Goal: Task Accomplishment & Management: Use online tool/utility

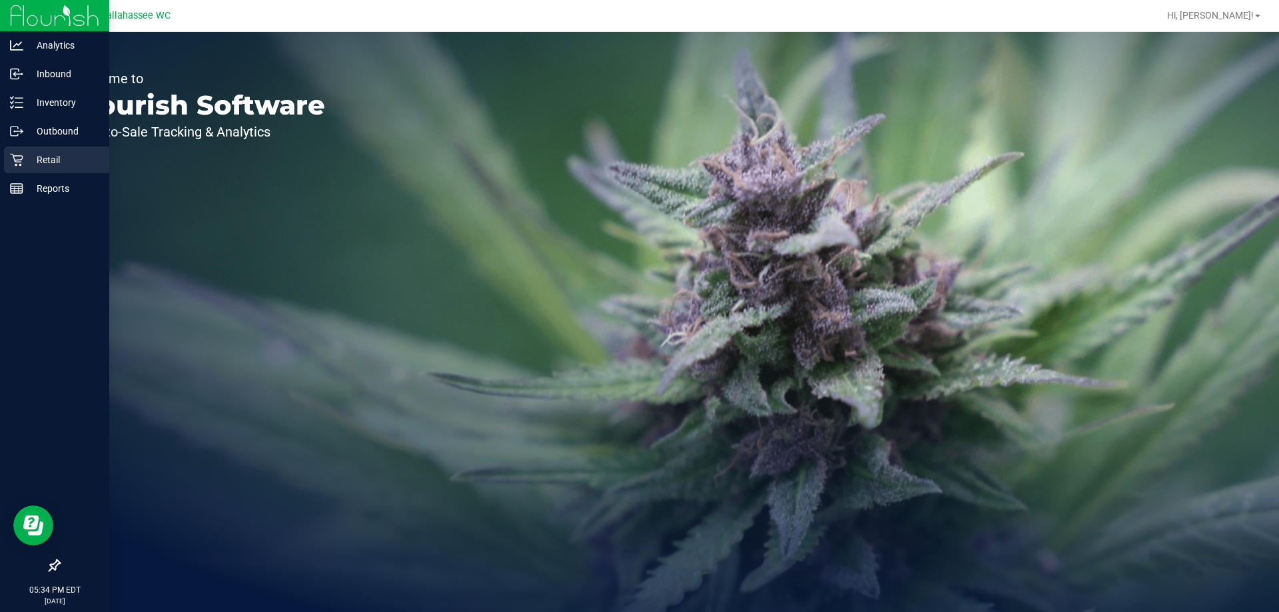
click at [32, 157] on p "Retail" at bounding box center [63, 160] width 80 height 16
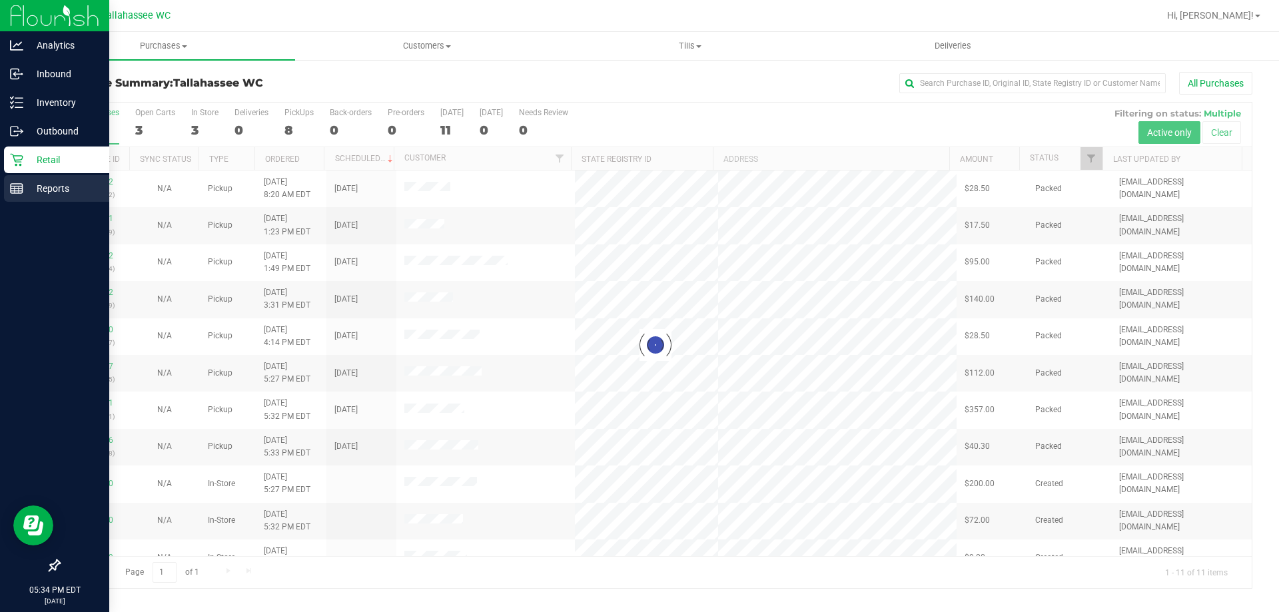
click at [51, 183] on p "Reports" at bounding box center [63, 188] width 80 height 16
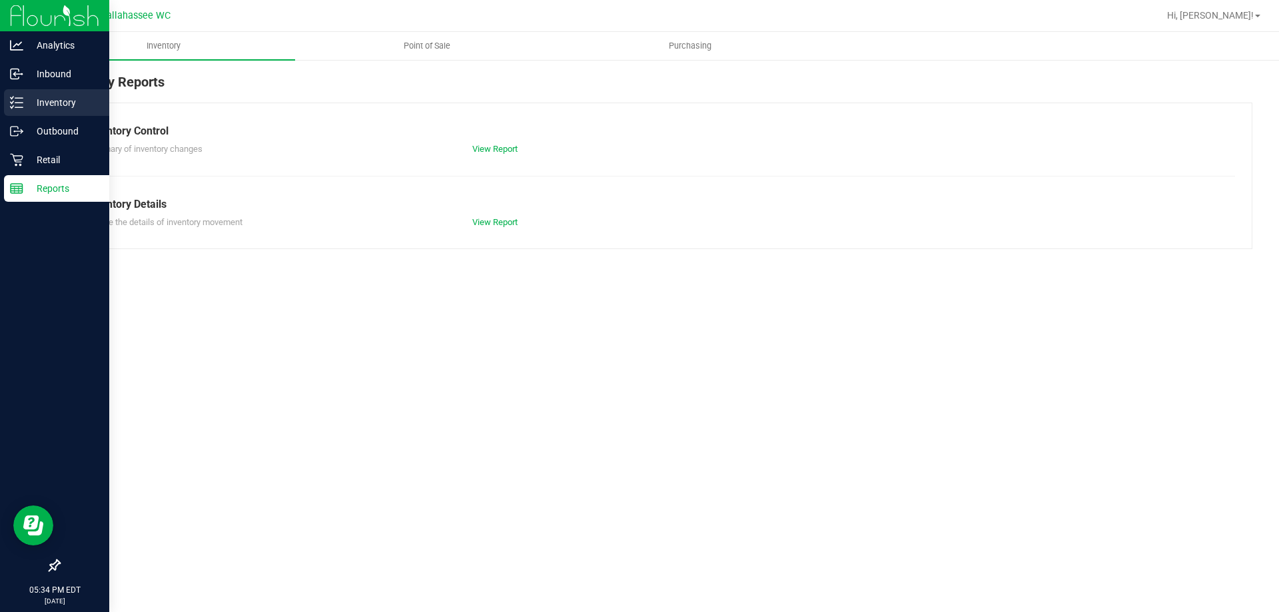
click at [38, 110] on div "Inventory" at bounding box center [56, 102] width 105 height 27
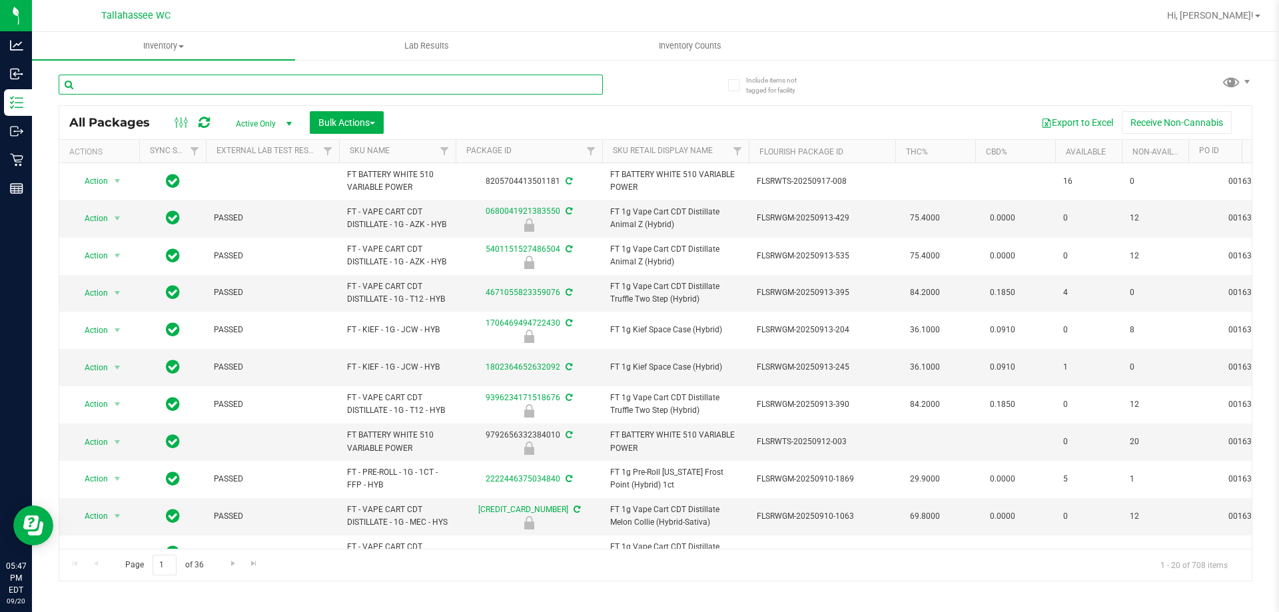
click at [221, 83] on input "text" at bounding box center [331, 85] width 544 height 20
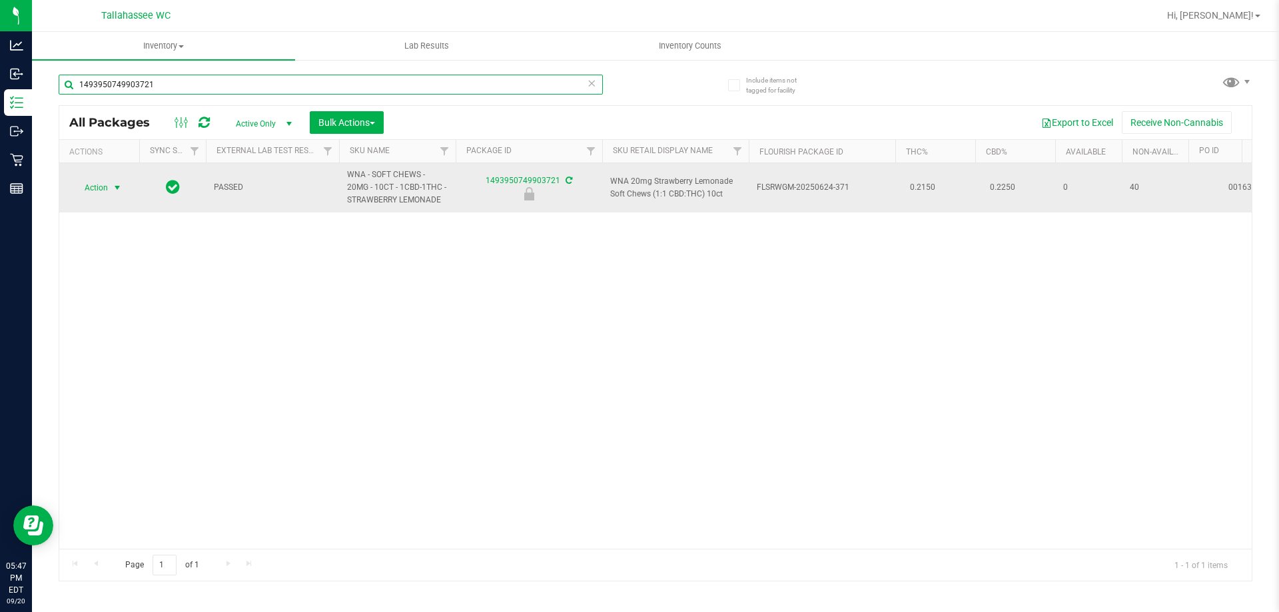
type input "1493950749903721"
click at [121, 185] on span "select" at bounding box center [117, 187] width 11 height 11
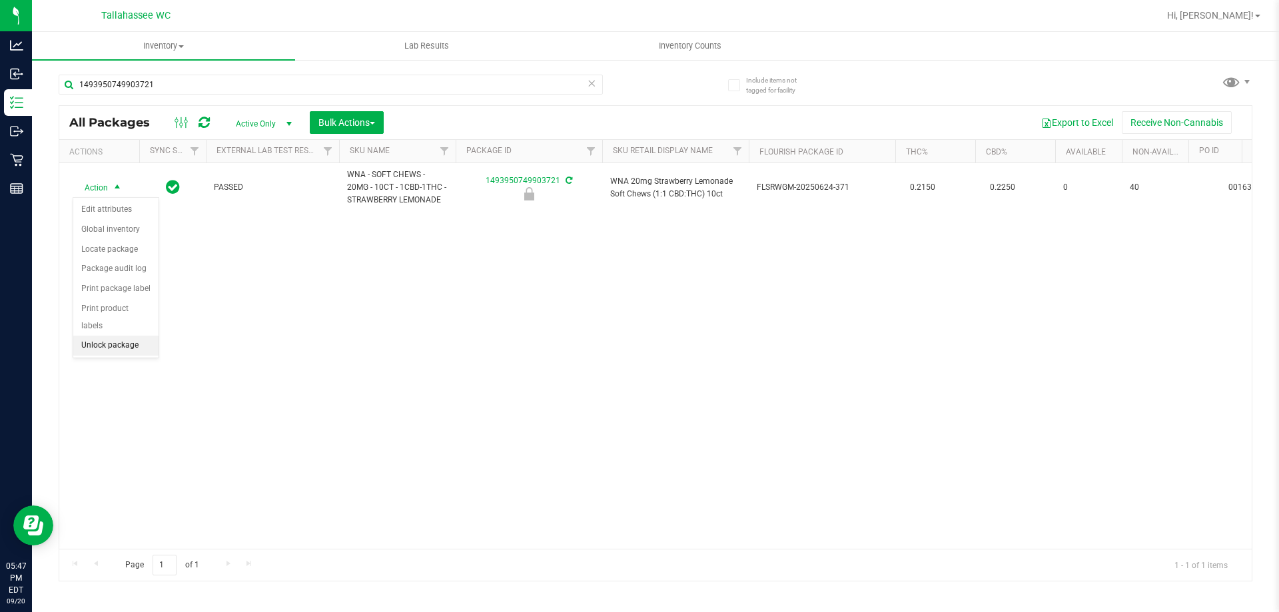
click at [143, 336] on li "Unlock package" at bounding box center [115, 346] width 85 height 20
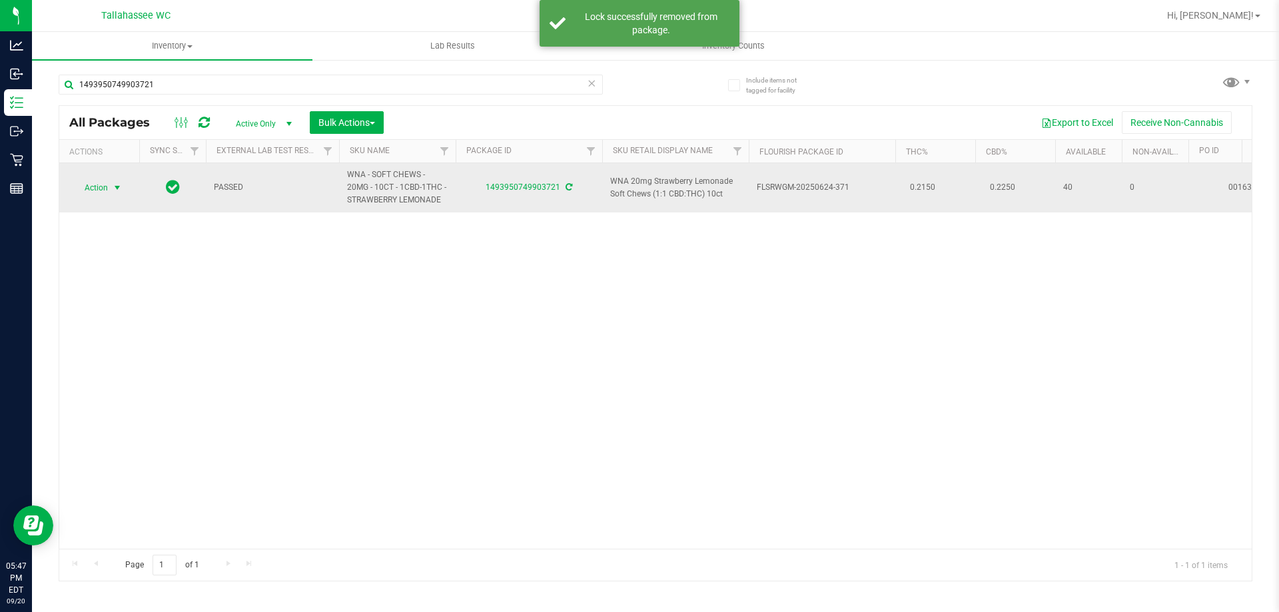
click at [121, 189] on span "select" at bounding box center [117, 187] width 11 height 11
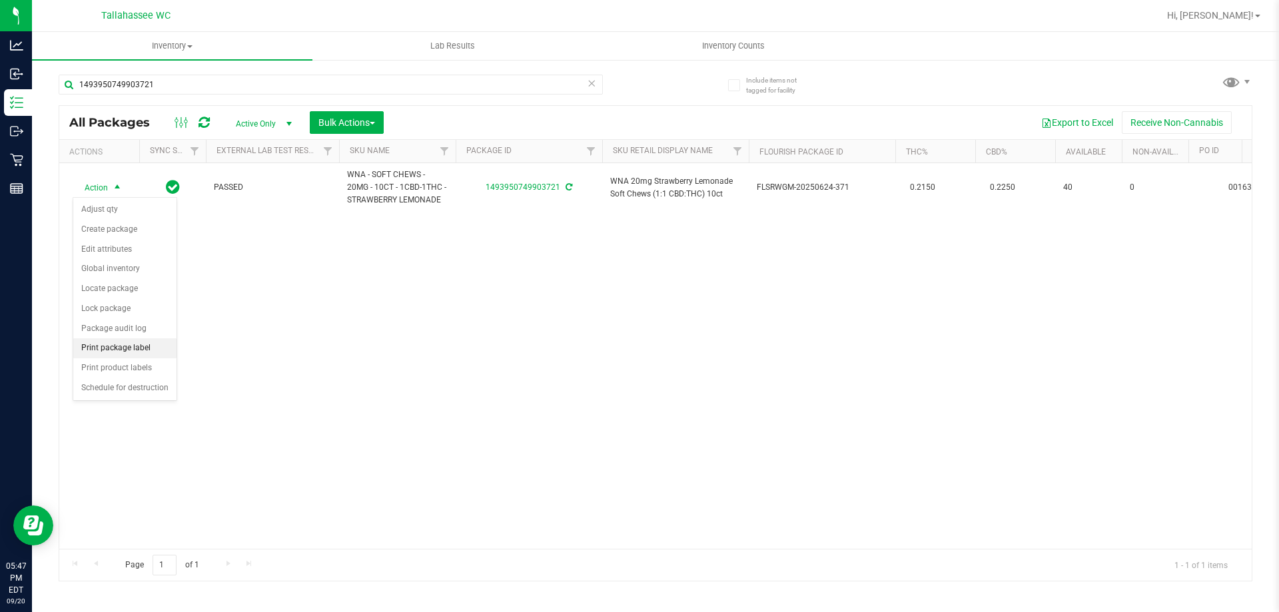
click at [168, 350] on li "Print package label" at bounding box center [124, 348] width 103 height 20
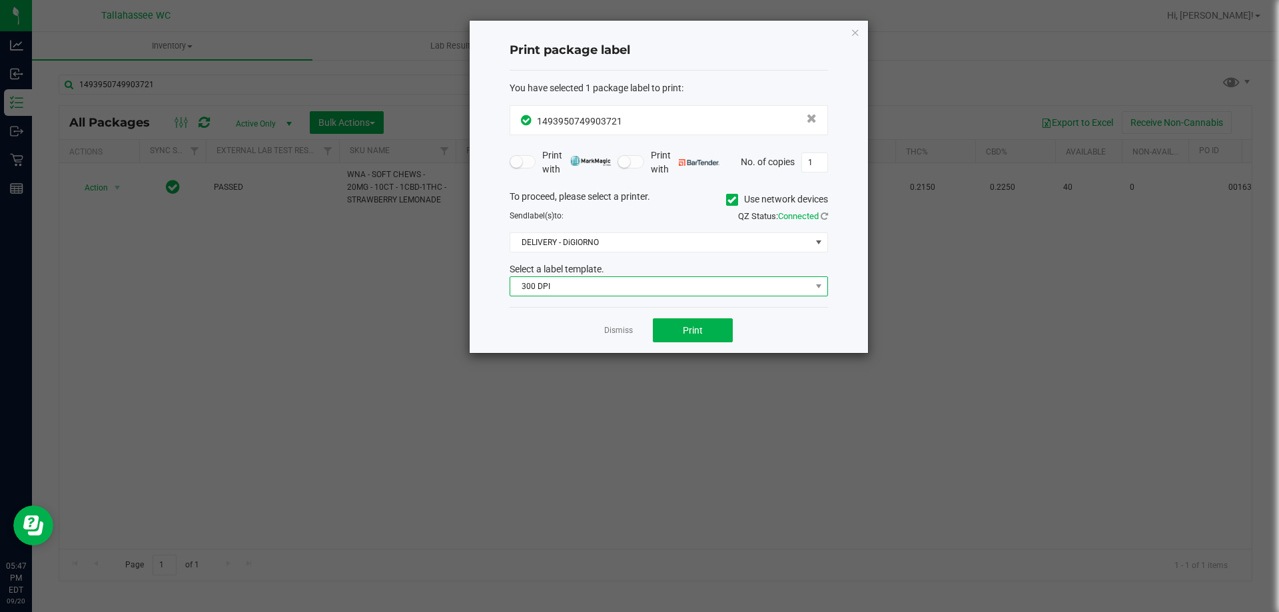
click at [565, 284] on span "300 DPI" at bounding box center [660, 286] width 300 height 19
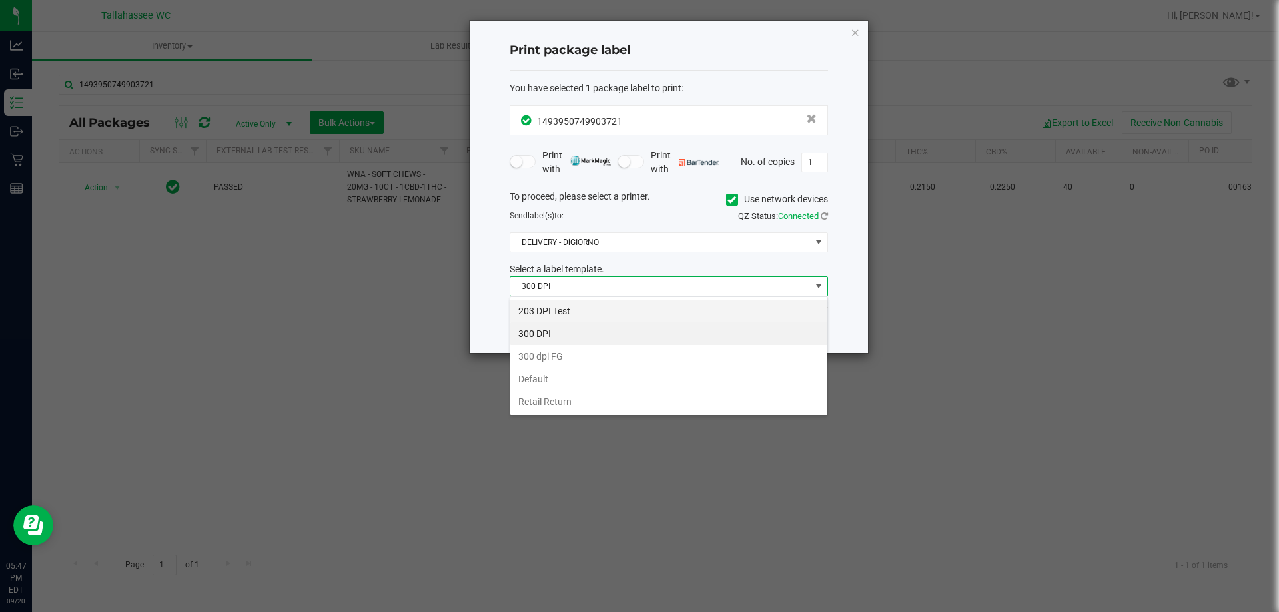
scroll to position [20, 318]
click at [575, 309] on li "203 DPI Test" at bounding box center [668, 311] width 317 height 23
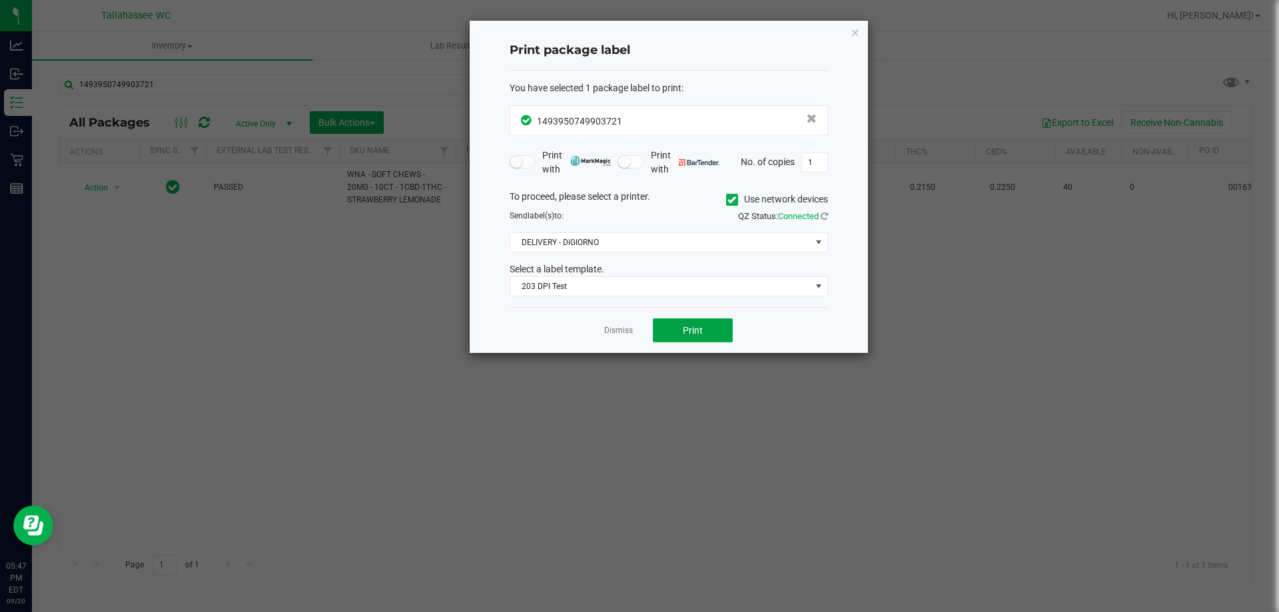
click at [689, 332] on span "Print" at bounding box center [693, 330] width 20 height 11
